Goal: Complete application form

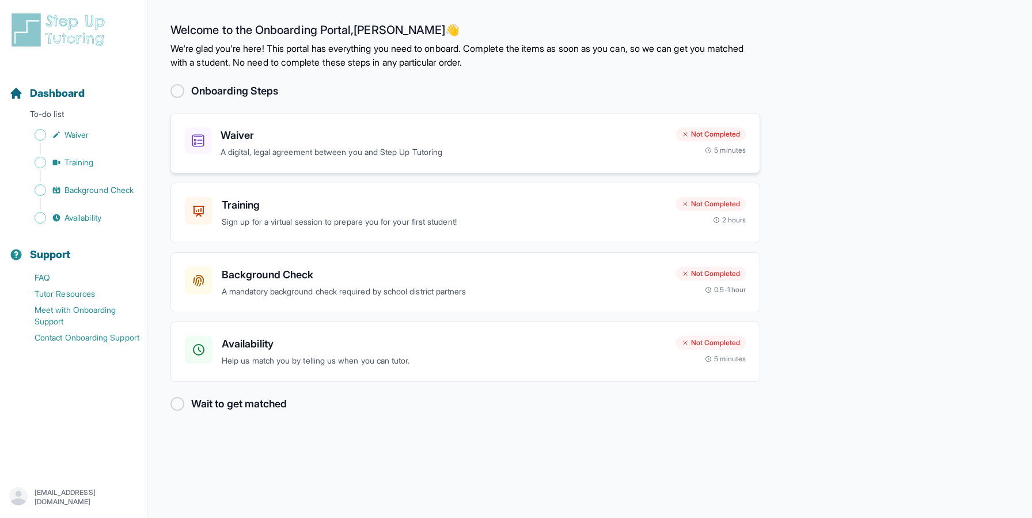
click at [470, 139] on h3 "Waiver" at bounding box center [444, 135] width 446 height 16
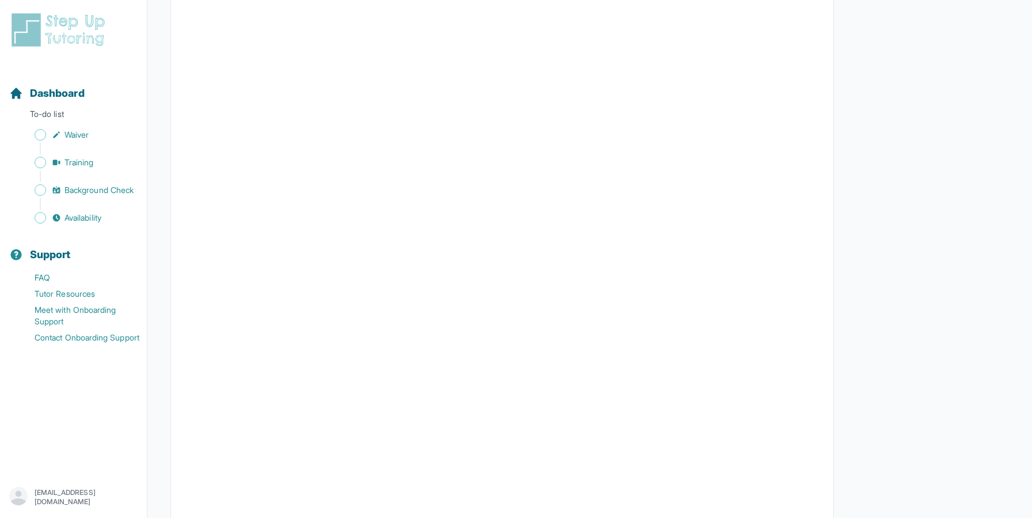
scroll to position [762, 0]
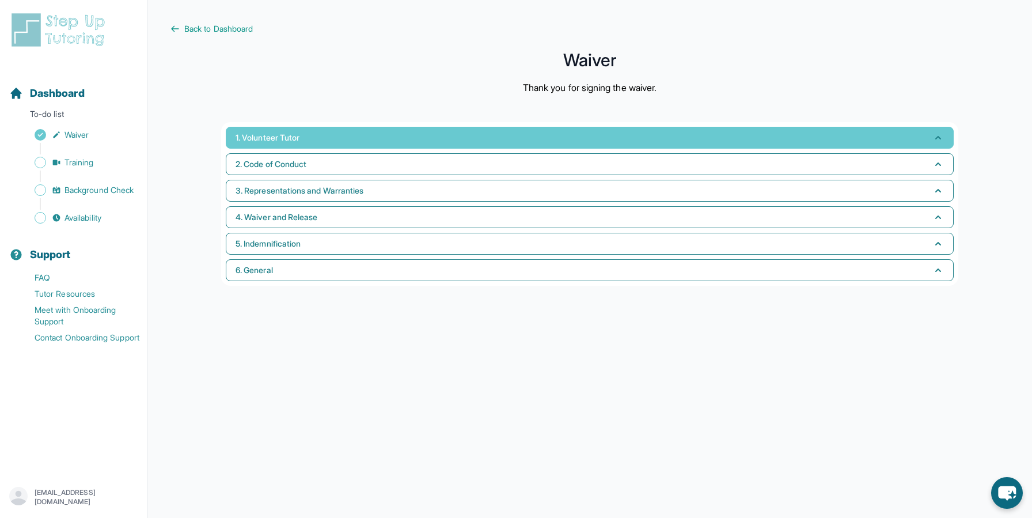
click at [398, 135] on button "1. Volunteer Tutor" at bounding box center [590, 138] width 728 height 22
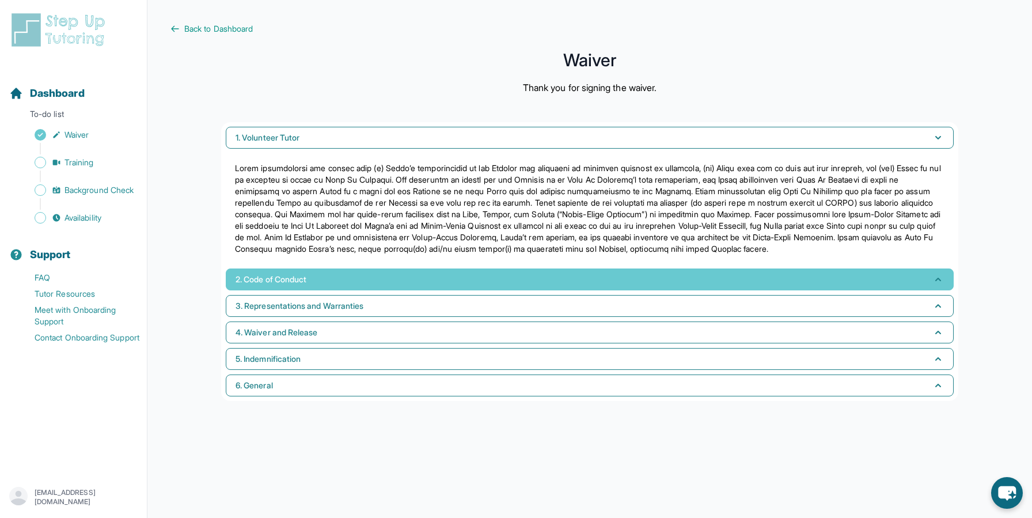
click at [451, 288] on button "2. Code of Conduct" at bounding box center [590, 279] width 728 height 22
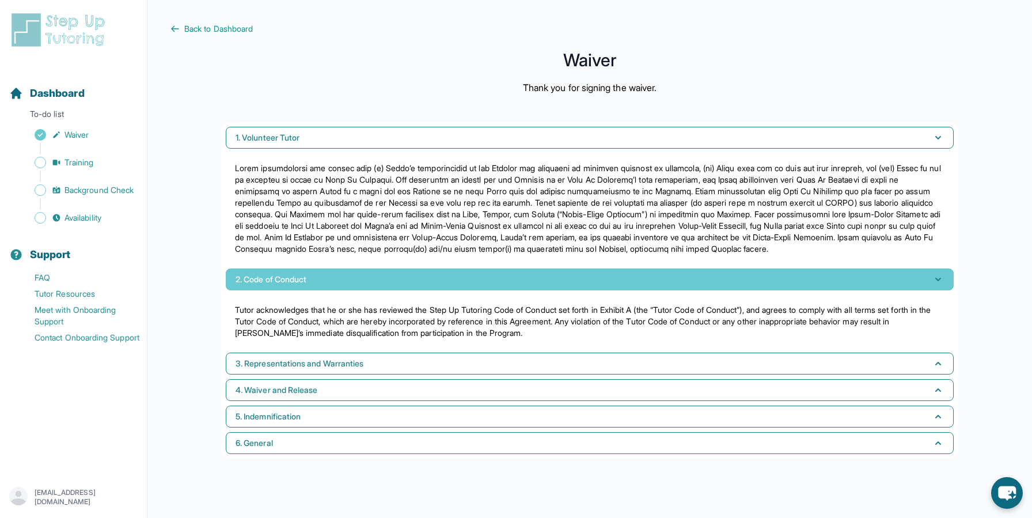
click at [451, 288] on button "2. Code of Conduct" at bounding box center [590, 279] width 728 height 22
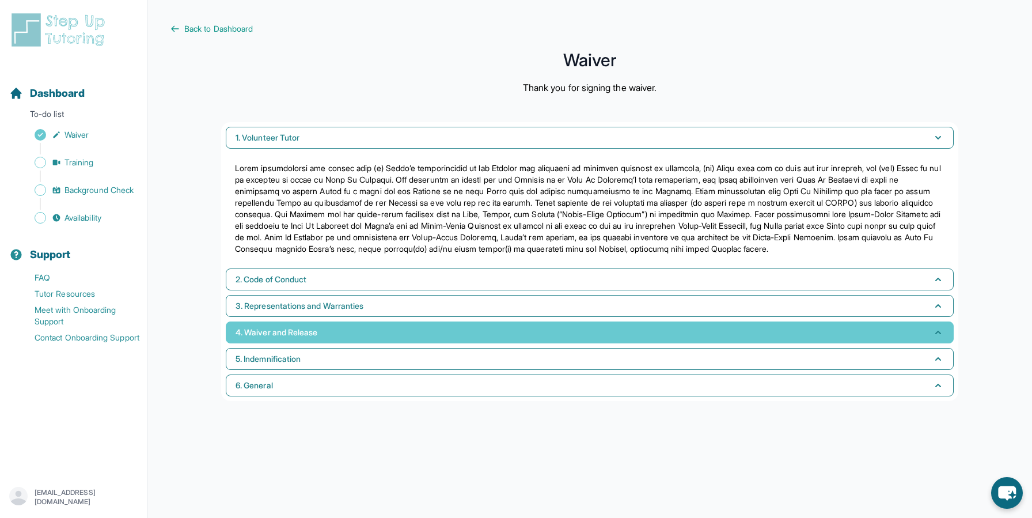
click at [453, 336] on button "4. Waiver and Release" at bounding box center [590, 332] width 728 height 22
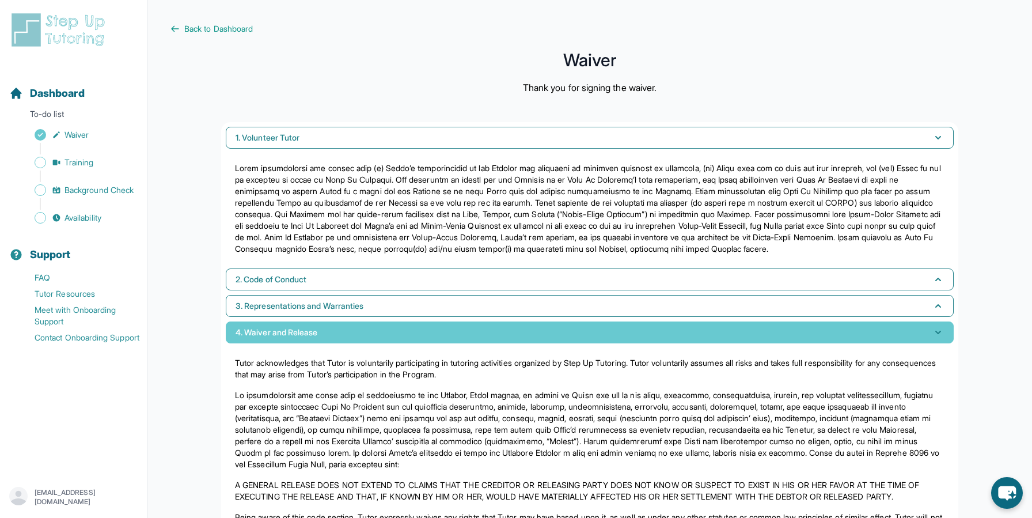
scroll to position [130, 0]
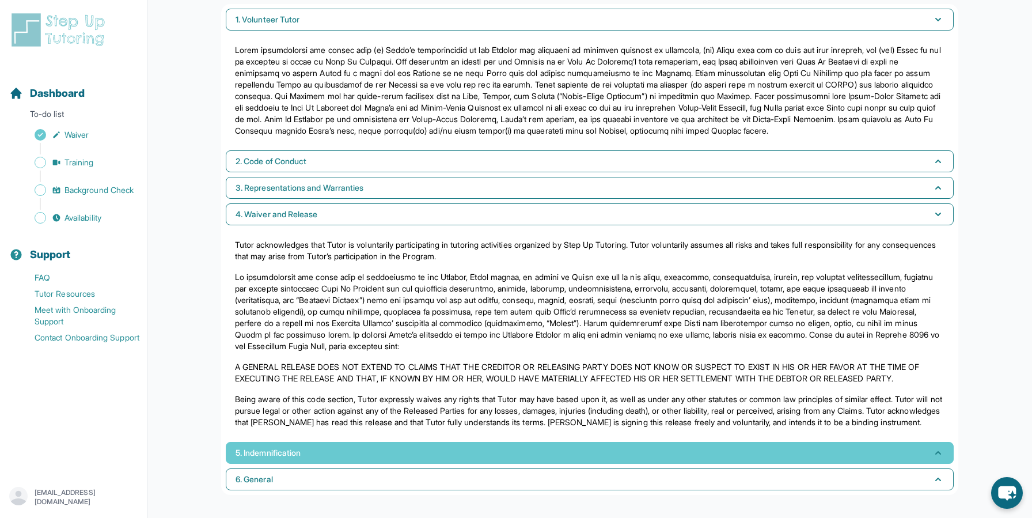
click at [452, 462] on button "5. Indemnification" at bounding box center [590, 453] width 728 height 22
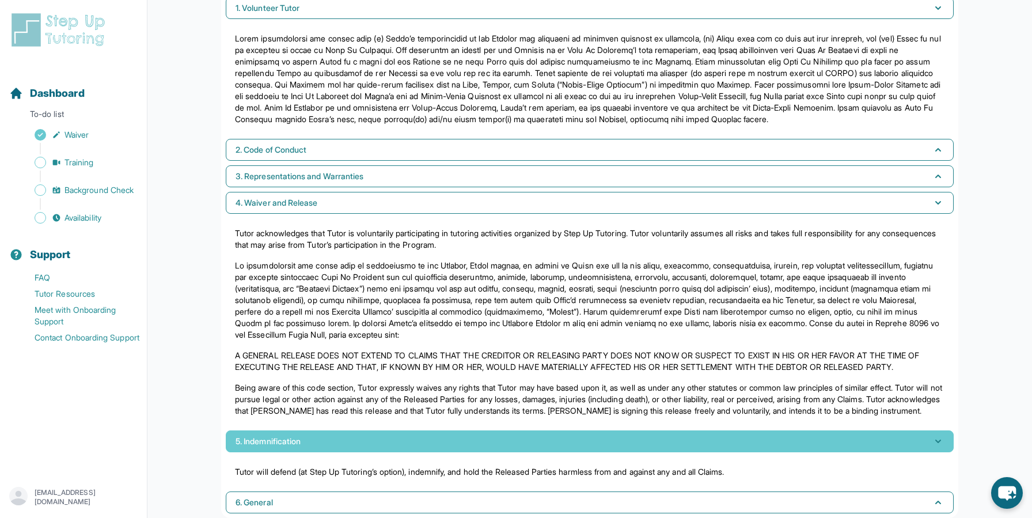
scroll to position [164, 0]
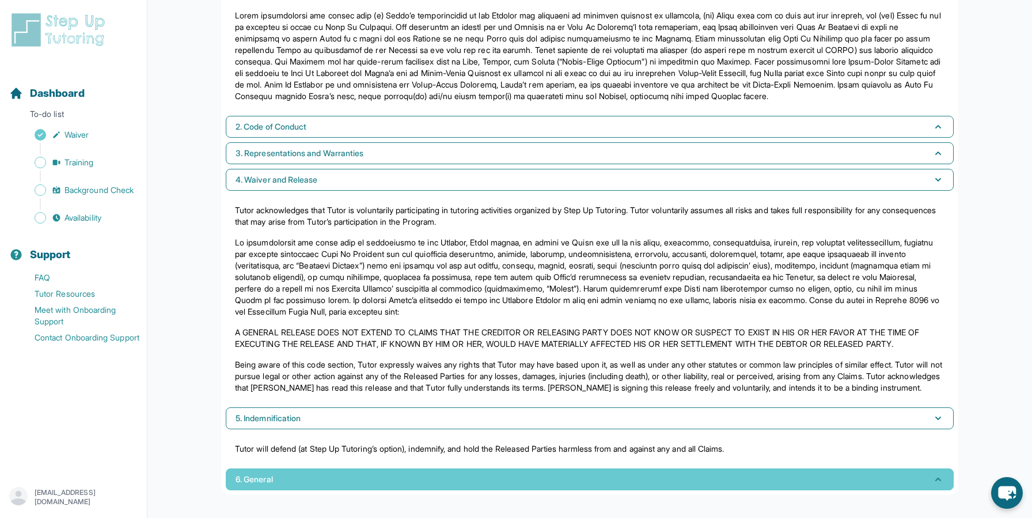
click at [455, 484] on button "6. General" at bounding box center [590, 479] width 728 height 22
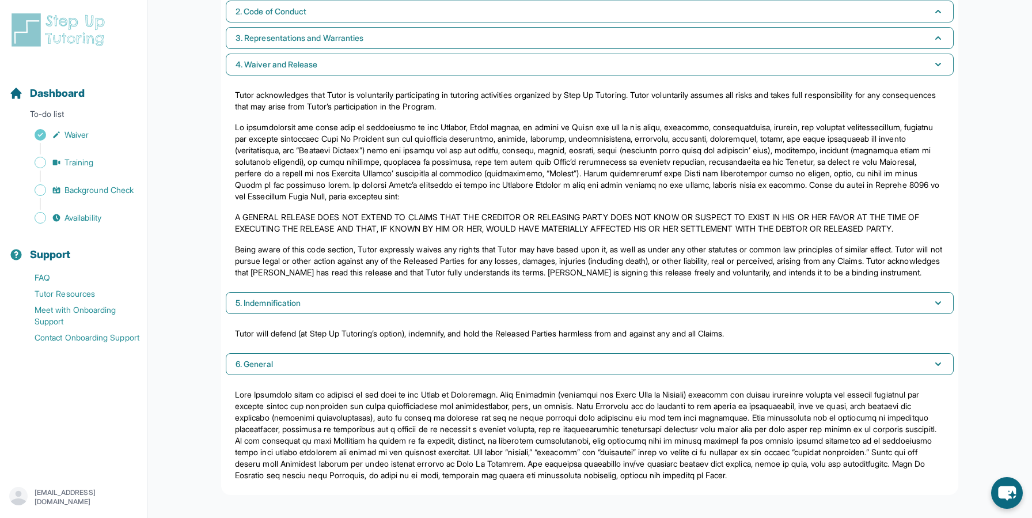
scroll to position [0, 0]
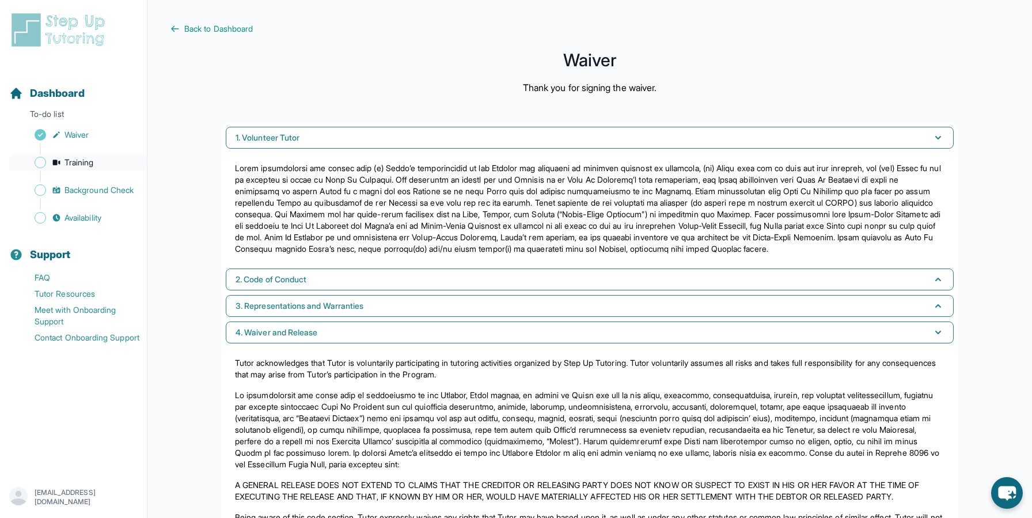
click at [86, 159] on span "Training" at bounding box center [78, 163] width 29 height 12
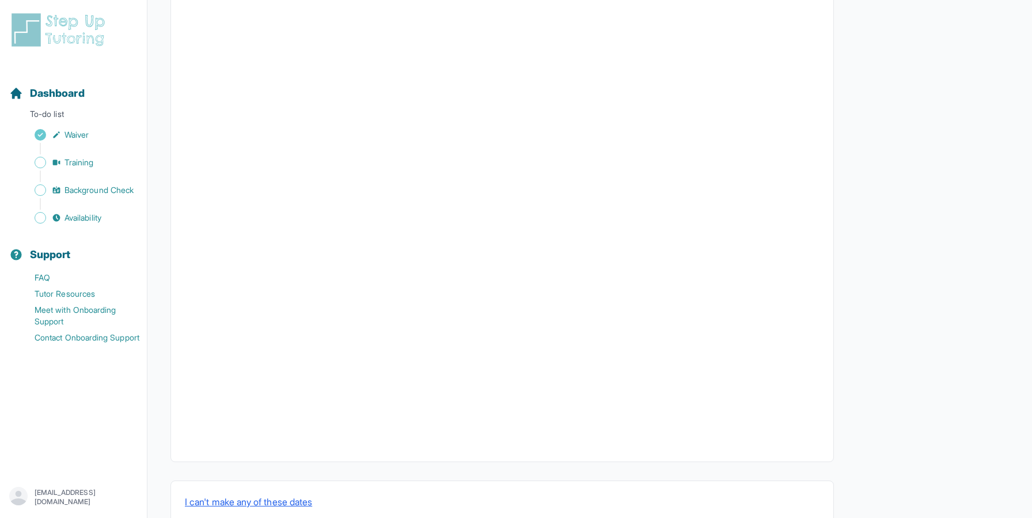
scroll to position [293, 0]
click at [101, 153] on div "Sidebar" at bounding box center [75, 149] width 133 height 12
click at [82, 163] on span "Training" at bounding box center [78, 163] width 29 height 12
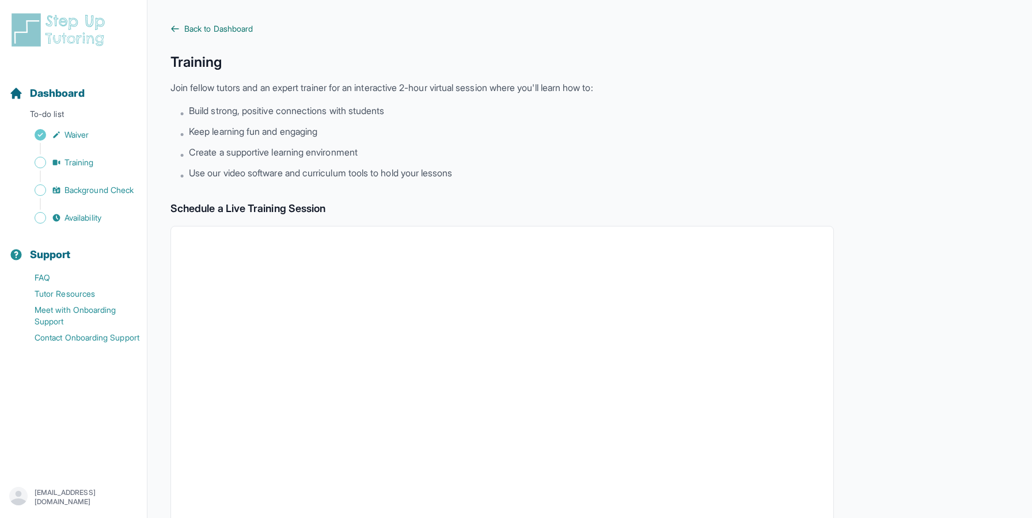
click at [235, 25] on span "Back to Dashboard" at bounding box center [218, 29] width 69 height 12
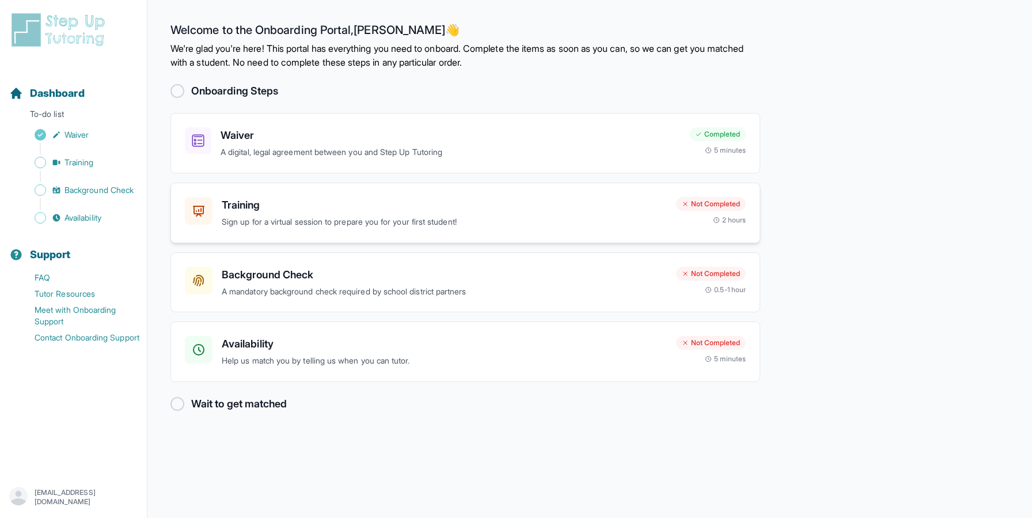
click at [254, 201] on h3 "Training" at bounding box center [444, 205] width 445 height 16
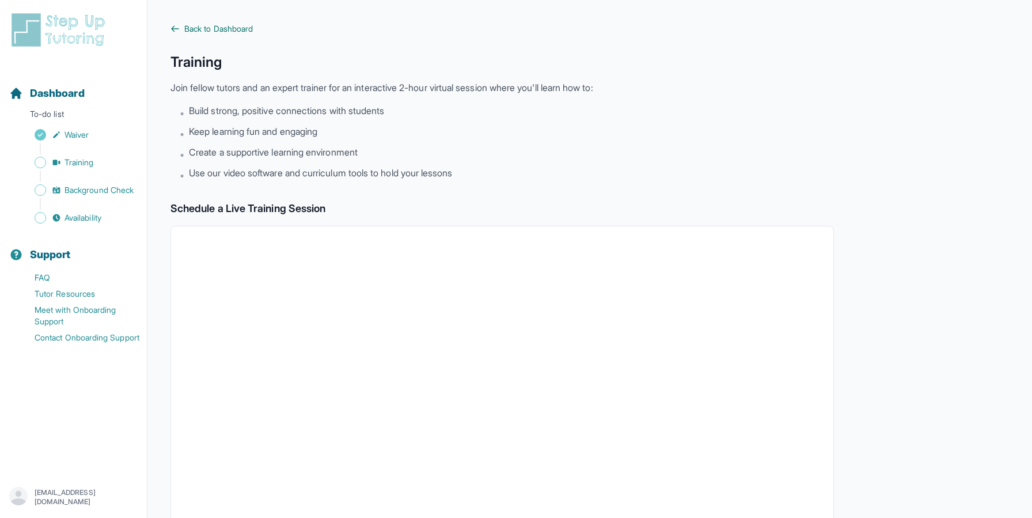
click at [220, 25] on span "Back to Dashboard" at bounding box center [218, 29] width 69 height 12
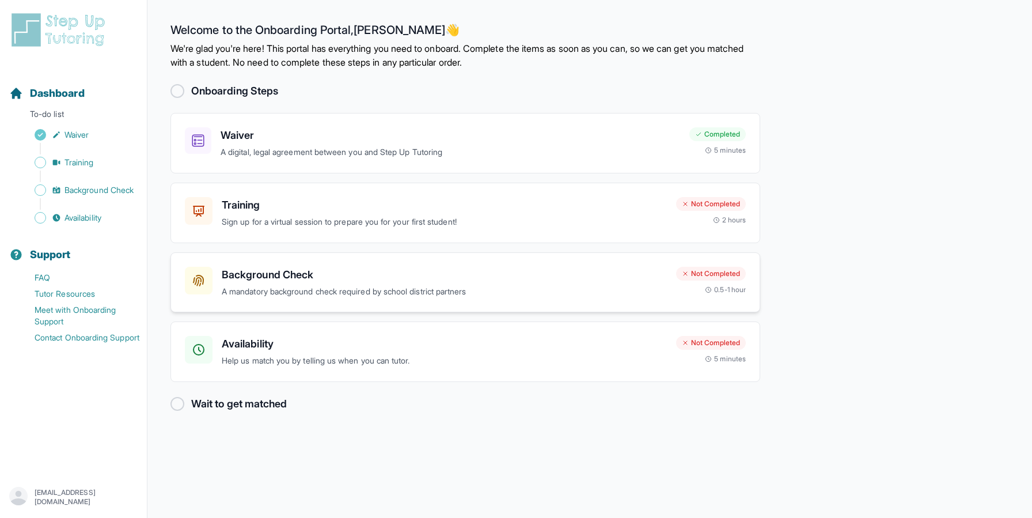
click at [272, 273] on h3 "Background Check" at bounding box center [444, 275] width 445 height 16
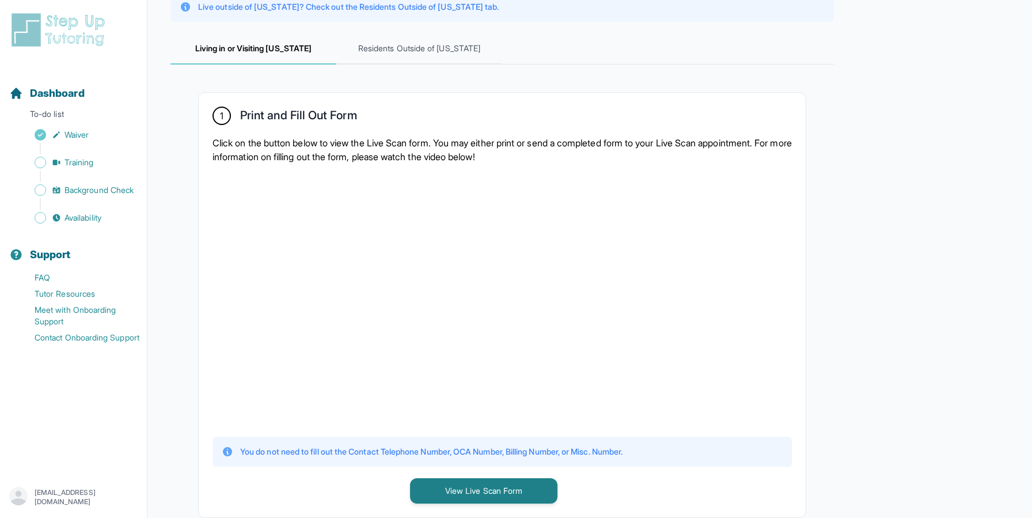
scroll to position [145, 0]
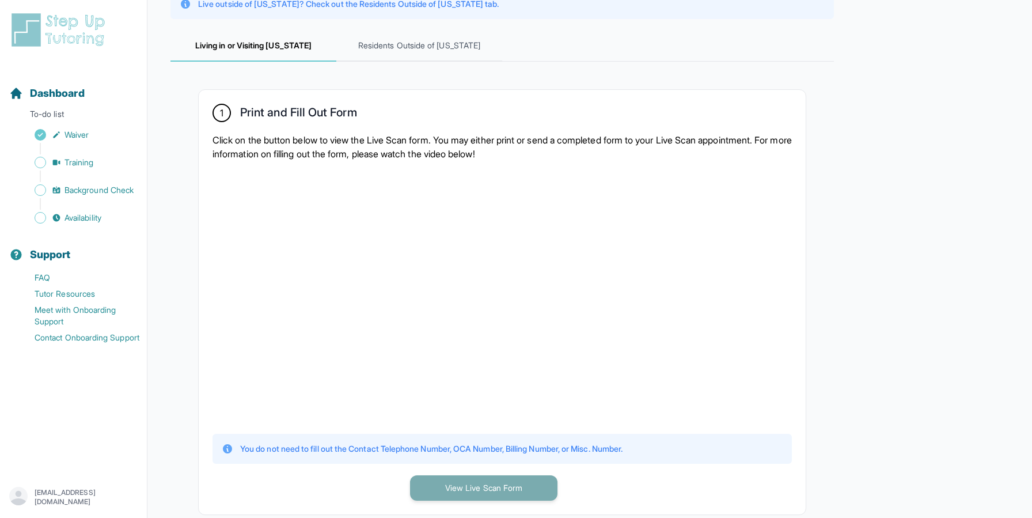
click at [456, 492] on button "View Live Scan Form" at bounding box center [483, 487] width 147 height 25
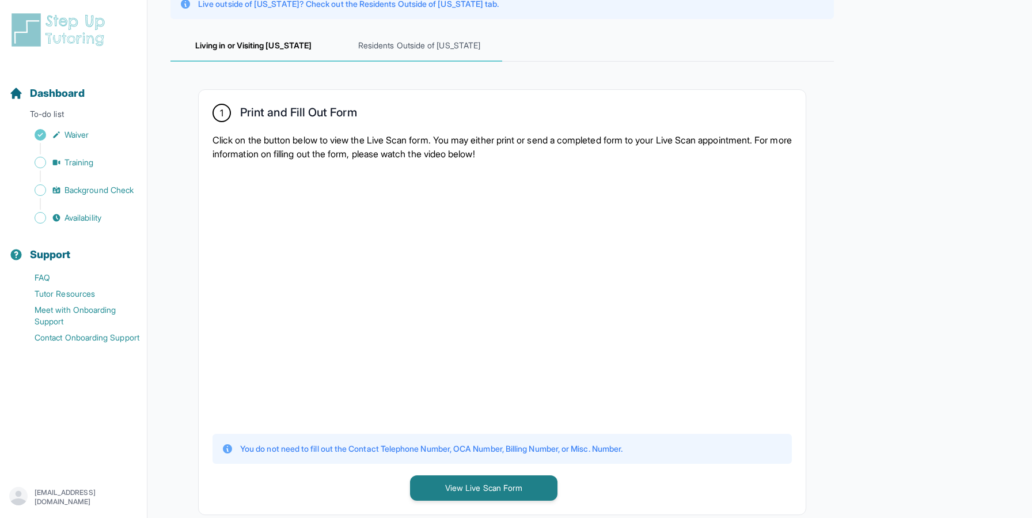
click at [391, 52] on span "Residents Outside of [US_STATE]" at bounding box center [419, 46] width 166 height 31
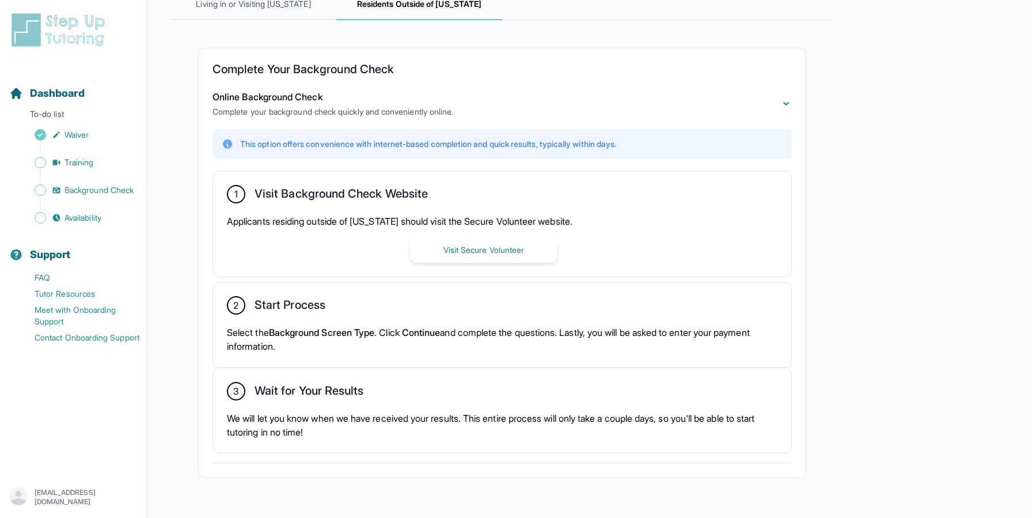
scroll to position [214, 0]
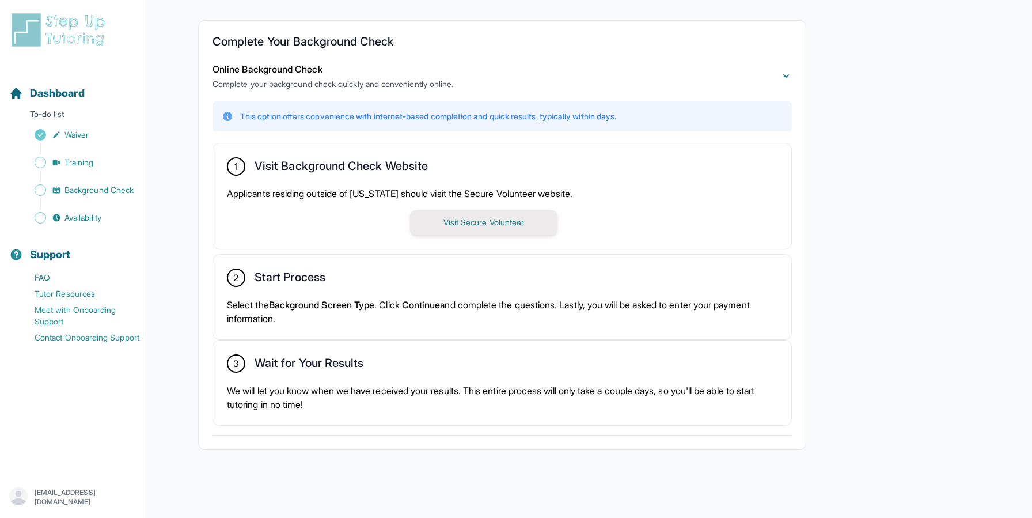
click at [456, 221] on button "Visit Secure Volunteer" at bounding box center [483, 222] width 147 height 25
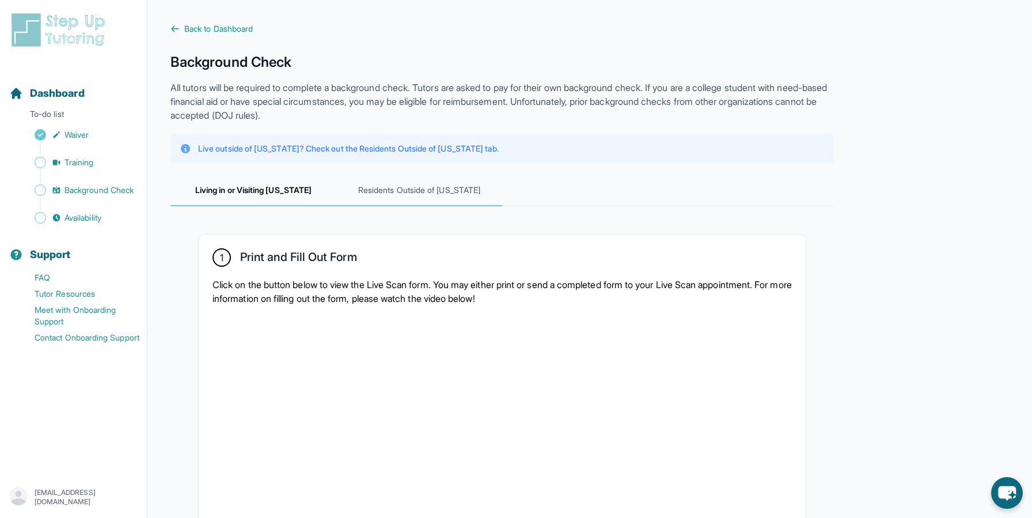
click at [415, 193] on span "Residents Outside of [US_STATE]" at bounding box center [419, 190] width 166 height 31
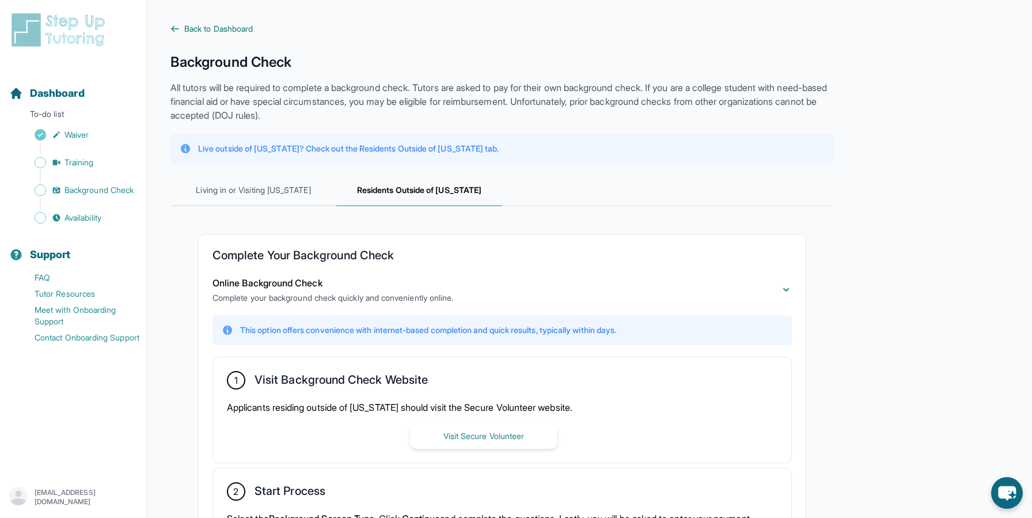
click at [207, 27] on span "Back to Dashboard" at bounding box center [218, 29] width 69 height 12
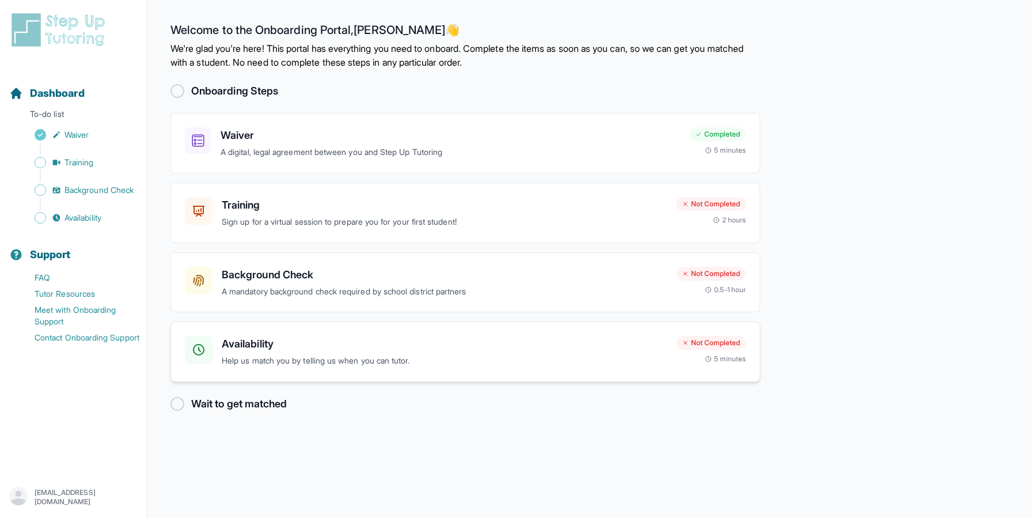
click at [349, 351] on h3 "Availability" at bounding box center [444, 344] width 445 height 16
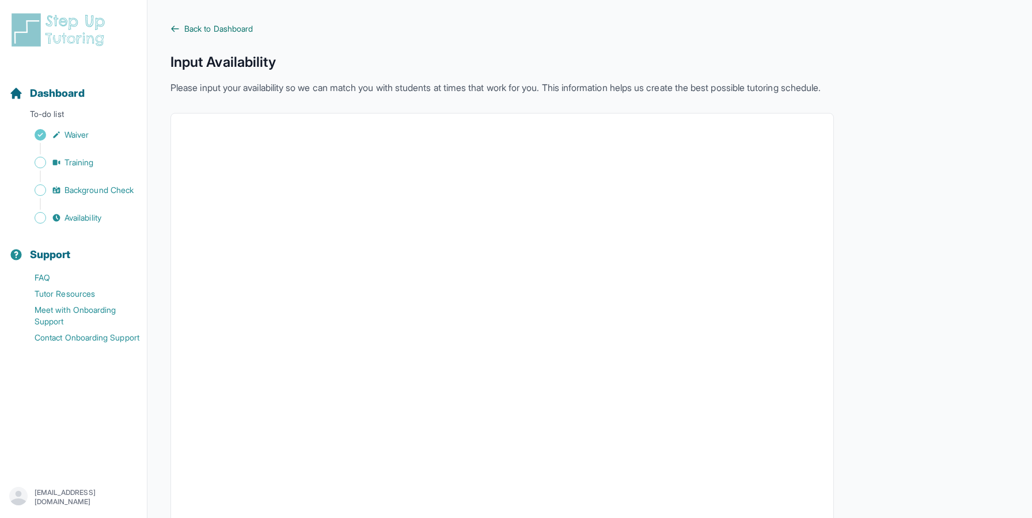
click at [227, 23] on span "Back to Dashboard" at bounding box center [218, 29] width 69 height 12
